Goal: Task Accomplishment & Management: Manage account settings

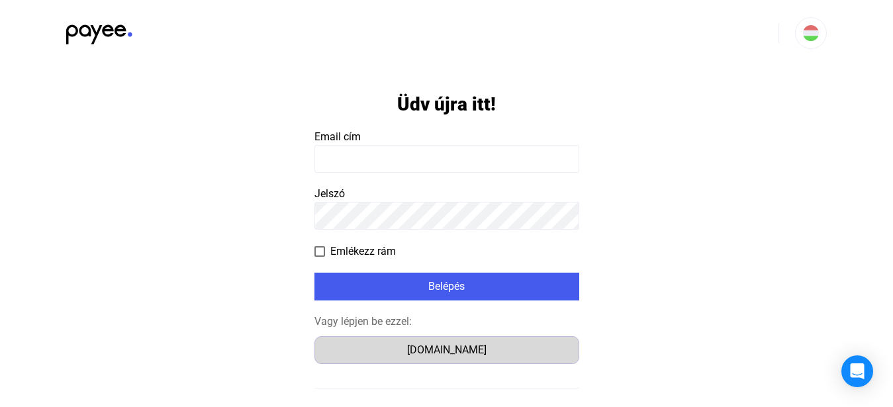
click at [494, 353] on div "[DOMAIN_NAME]" at bounding box center [446, 350] width 255 height 16
click at [530, 339] on button "[DOMAIN_NAME]" at bounding box center [446, 350] width 265 height 28
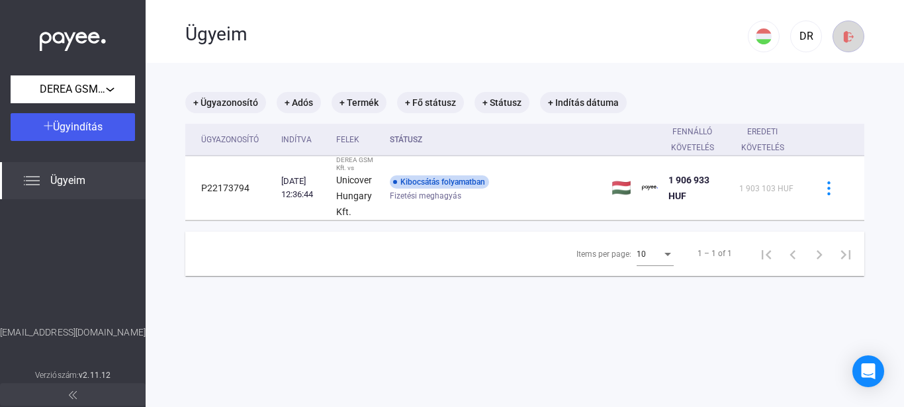
click at [848, 39] on div at bounding box center [848, 37] width 22 height 14
